Goal: Information Seeking & Learning: Stay updated

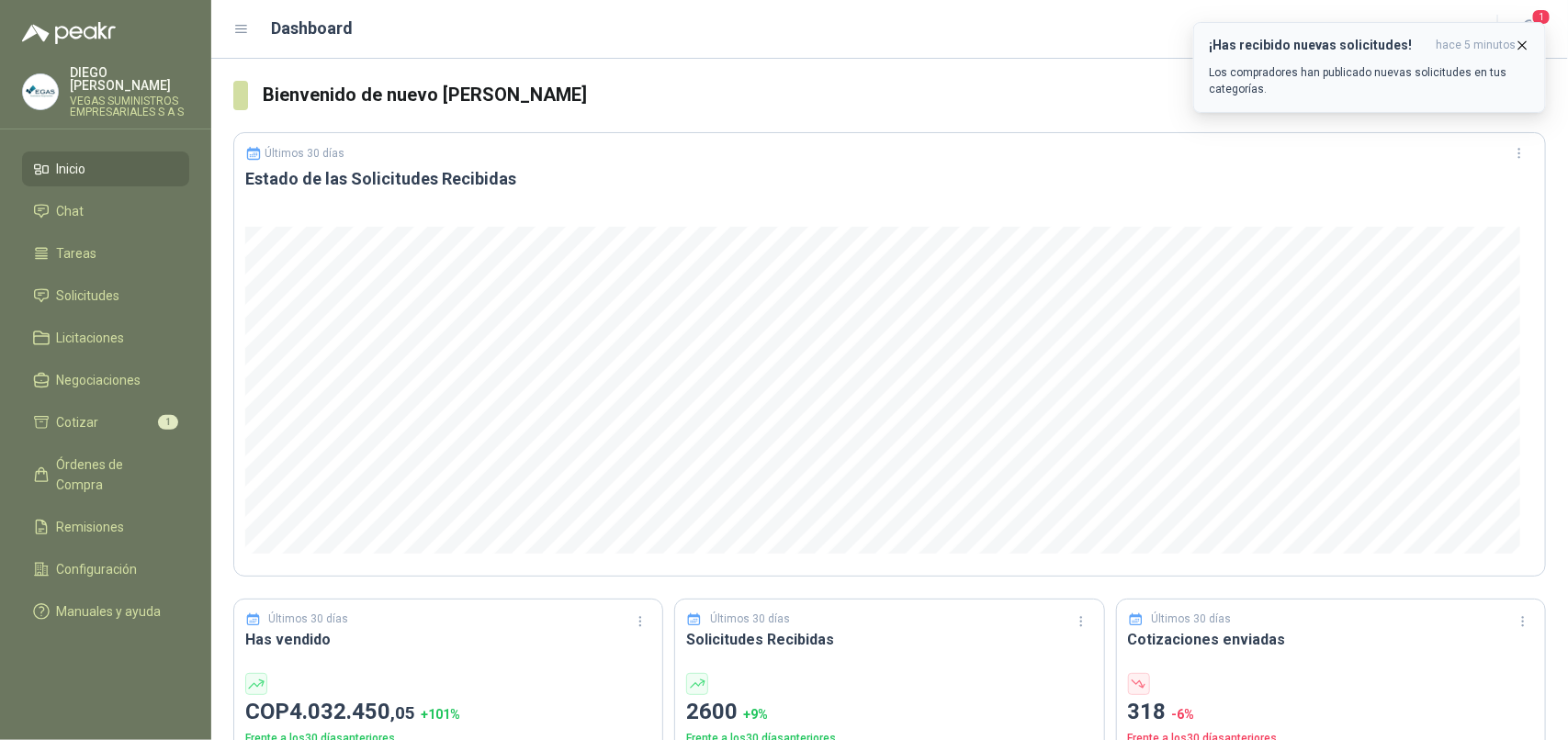
drag, startPoint x: 0, startPoint y: 0, endPoint x: 1527, endPoint y: 50, distance: 1527.8
click at [1527, 50] on icon "button" at bounding box center [1522, 45] width 16 height 16
click at [1522, 41] on icon "button" at bounding box center [1522, 45] width 16 height 16
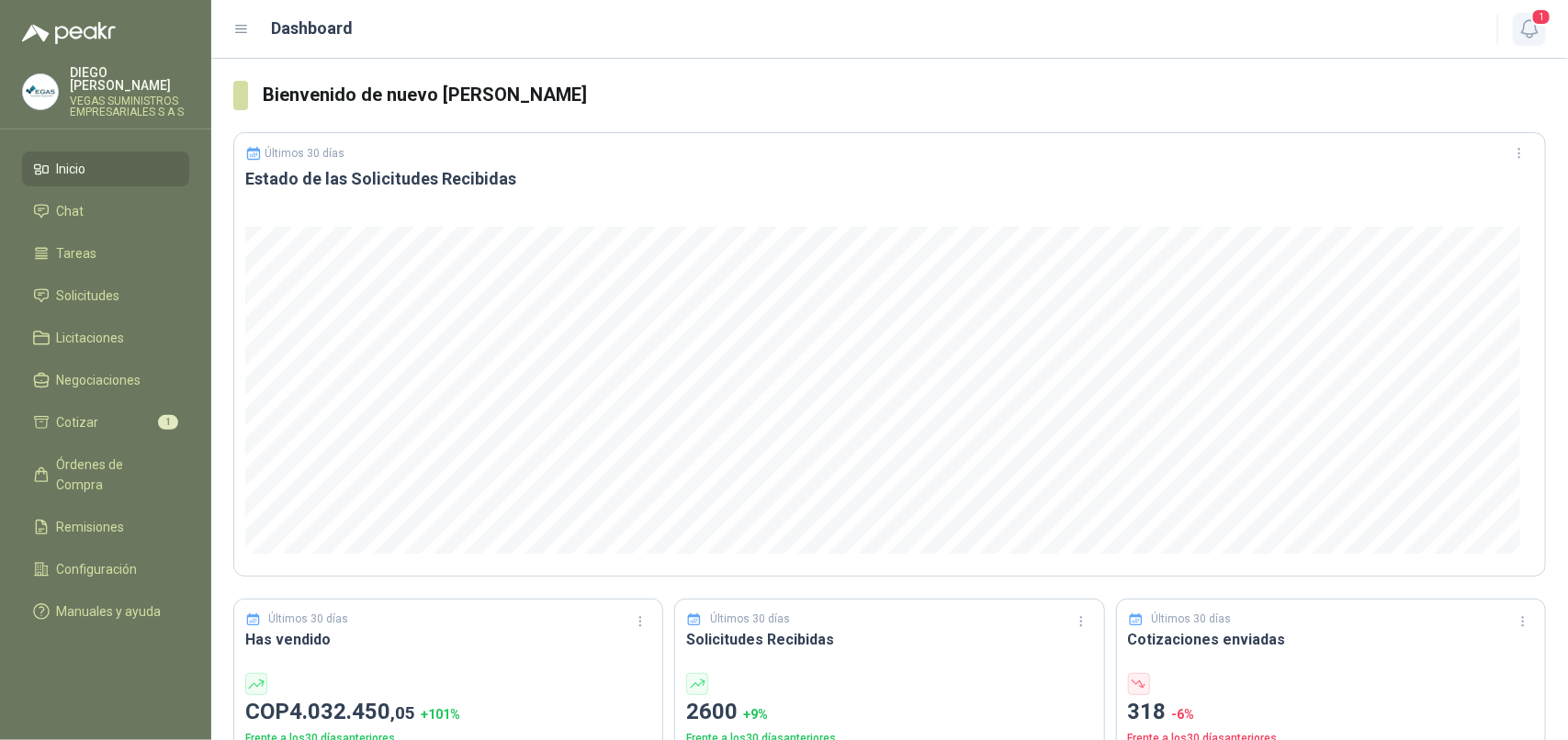
click at [1521, 33] on icon "button" at bounding box center [1530, 29] width 23 height 23
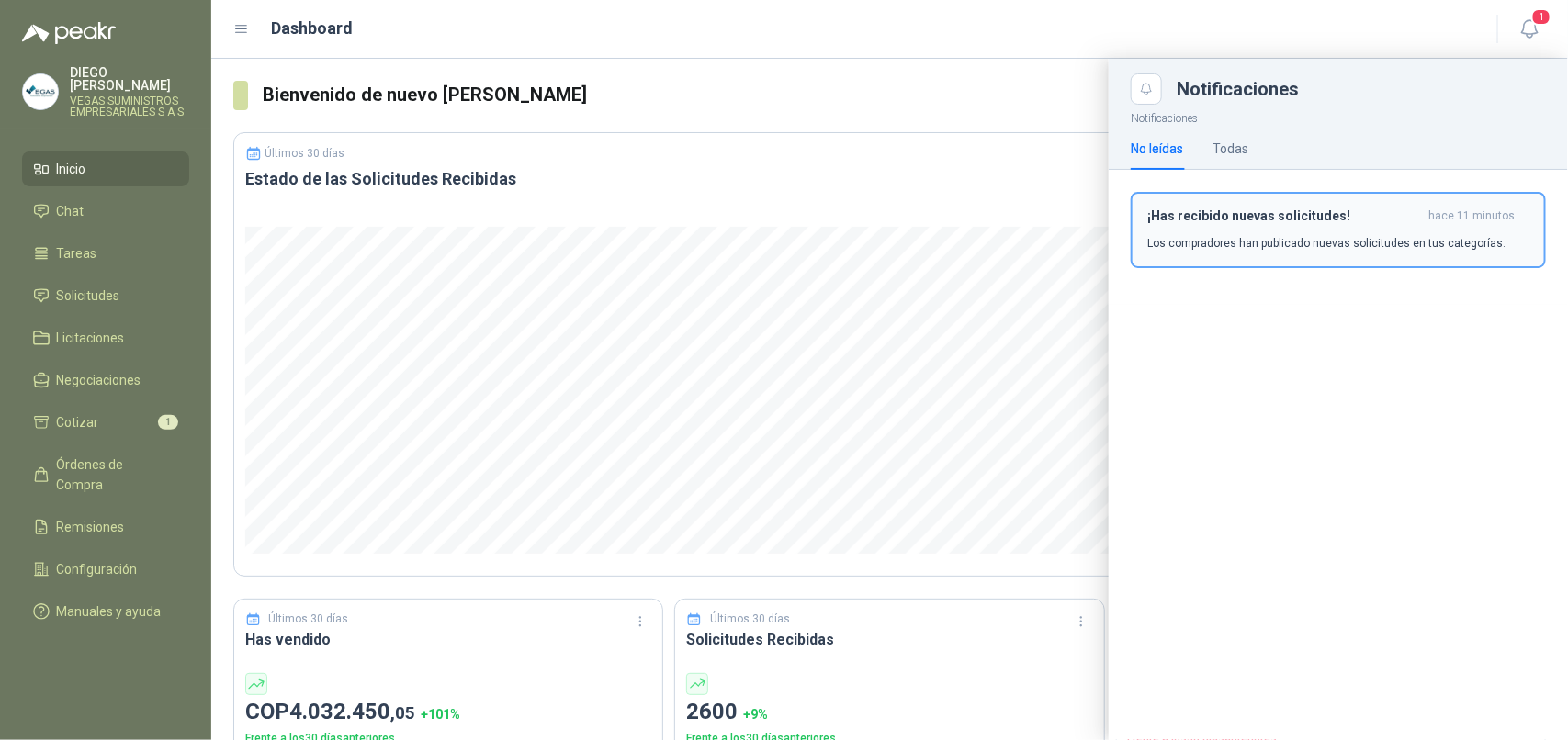
click at [1402, 240] on p "Los compradores han publicado nuevas solicitudes en tus categorías." at bounding box center [1326, 244] width 358 height 17
